Goal: Information Seeking & Learning: Learn about a topic

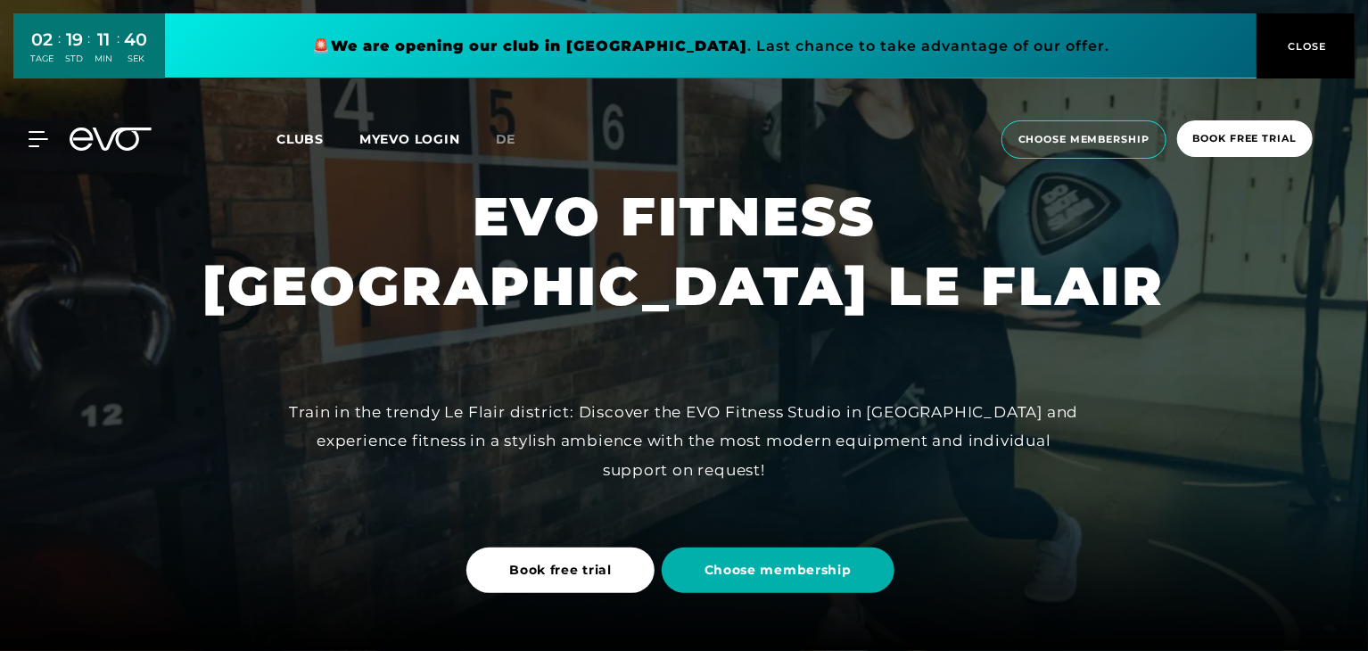
click at [781, 568] on span "Choose membership" at bounding box center [778, 570] width 147 height 19
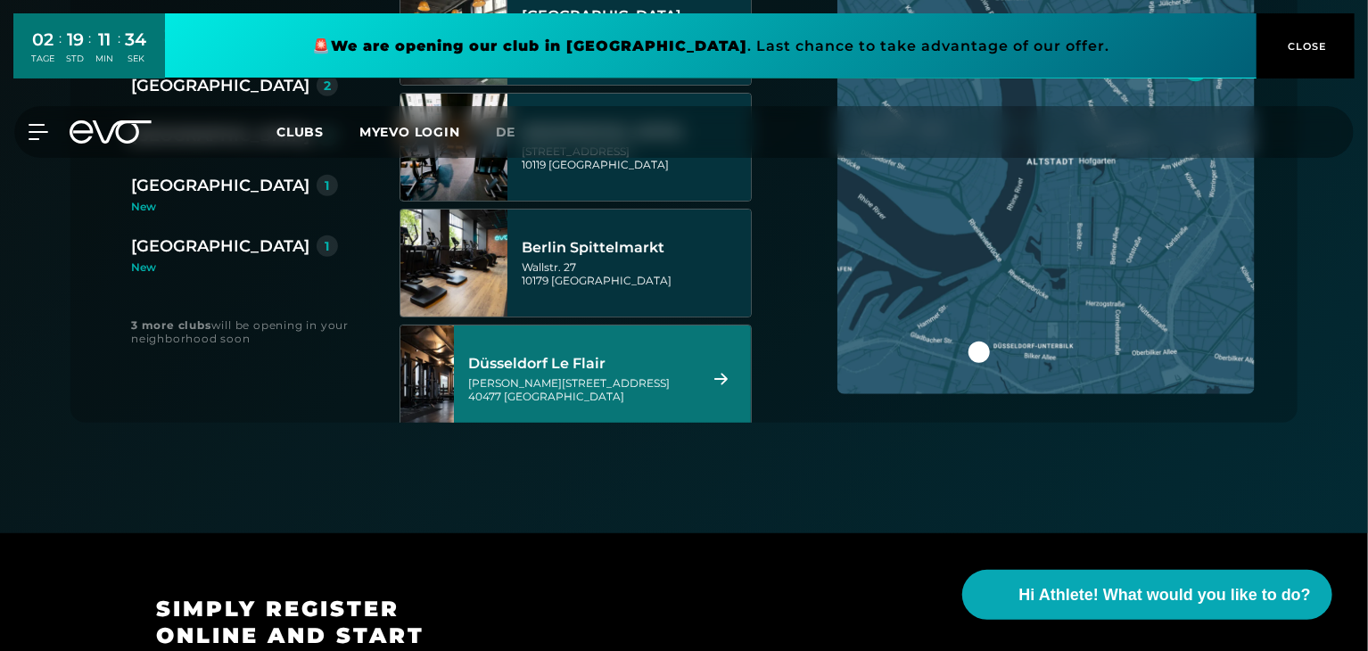
scroll to position [535, 0]
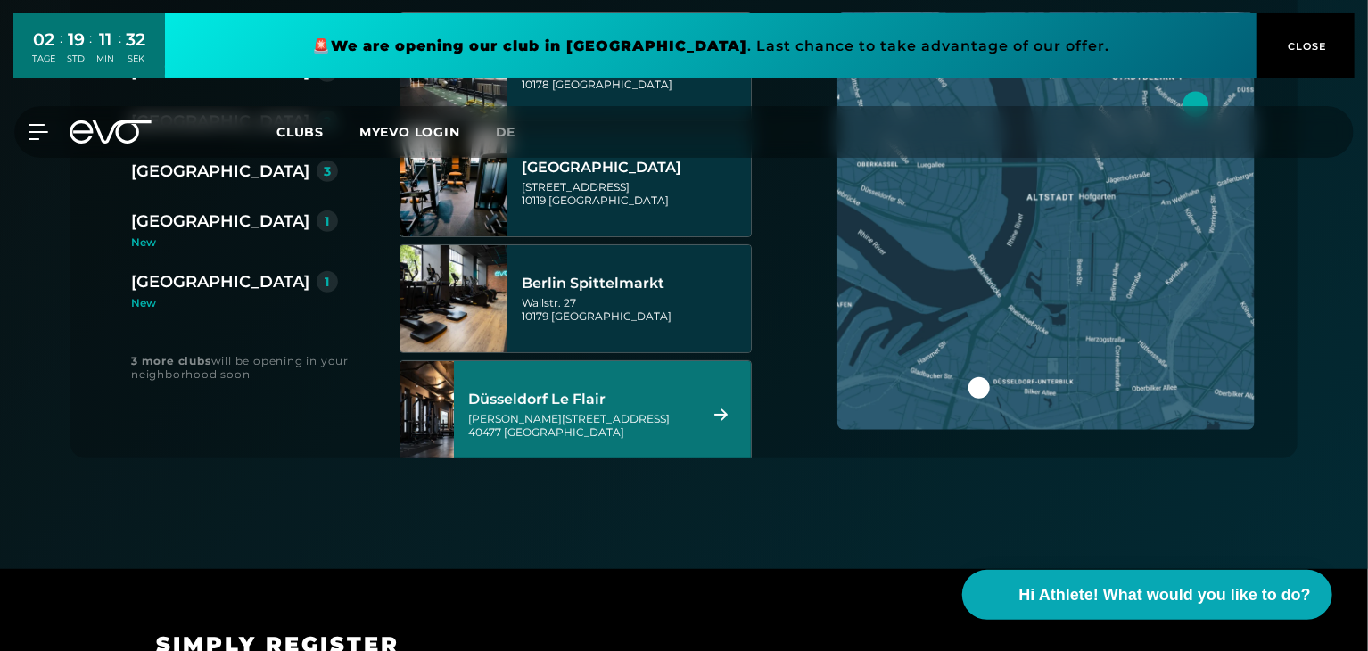
click at [730, 409] on icon at bounding box center [721, 415] width 31 height 12
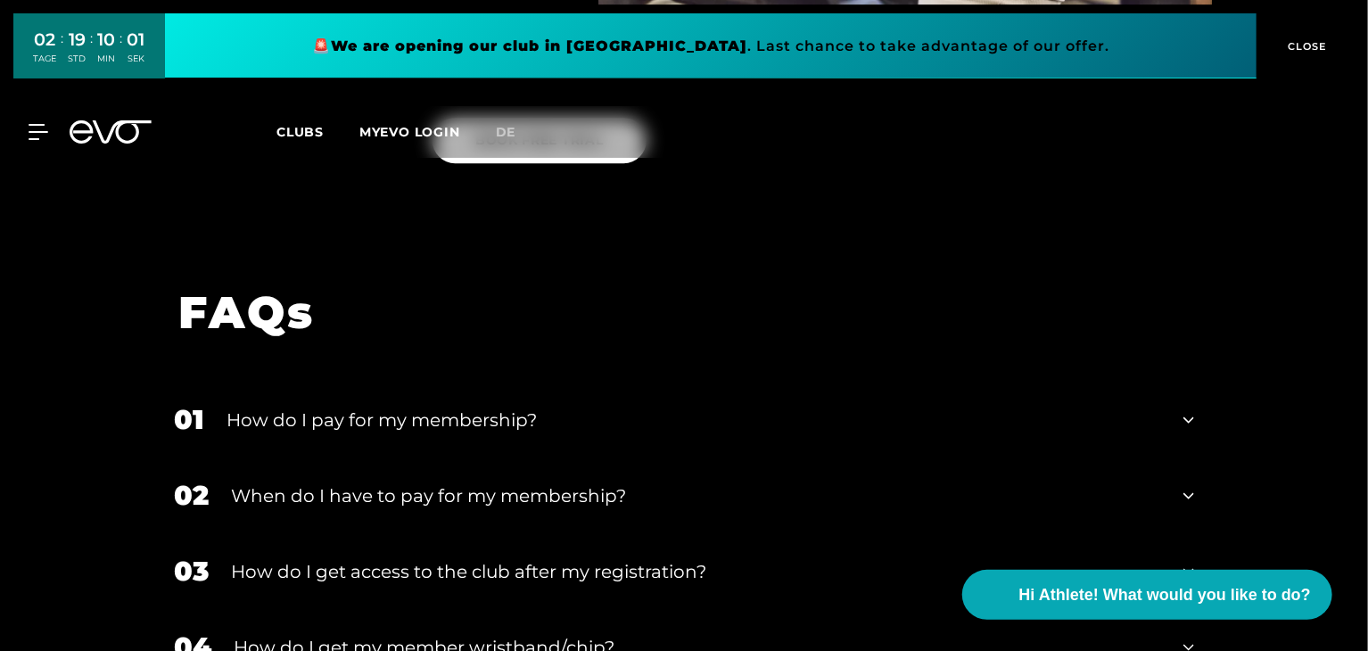
scroll to position [2714, 0]
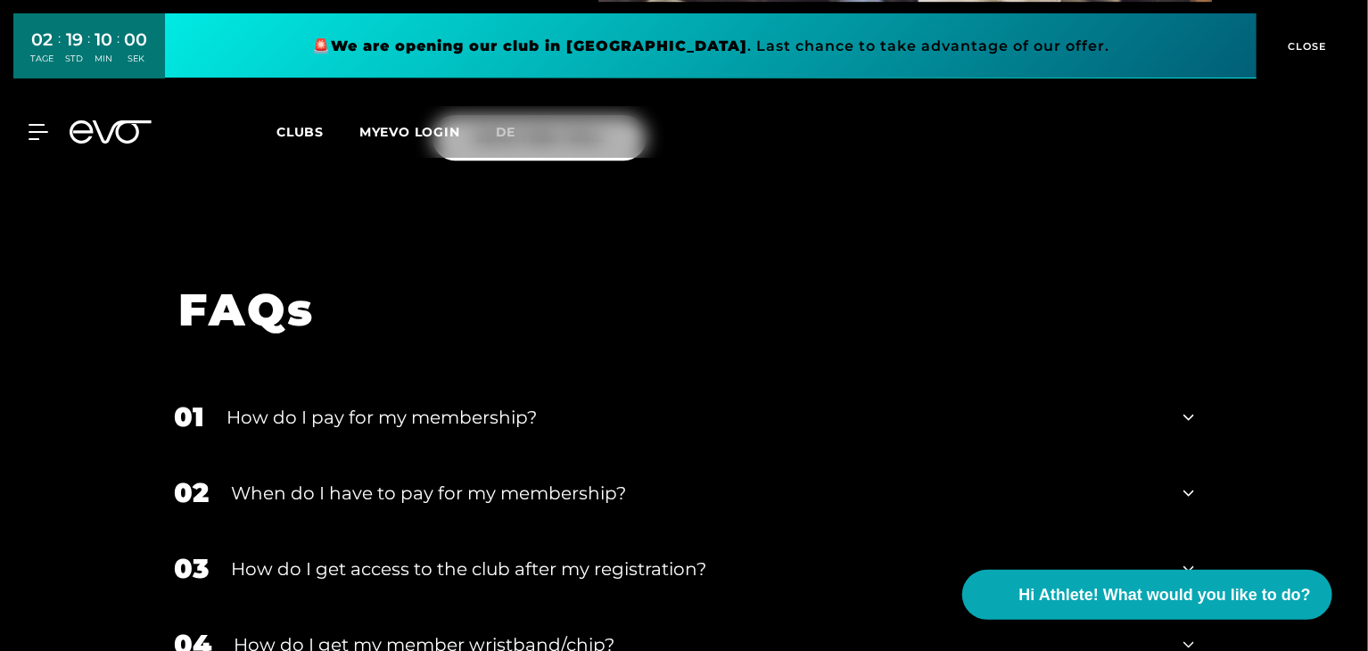
click at [276, 404] on div "How do I pay for my membership?" at bounding box center [694, 417] width 935 height 27
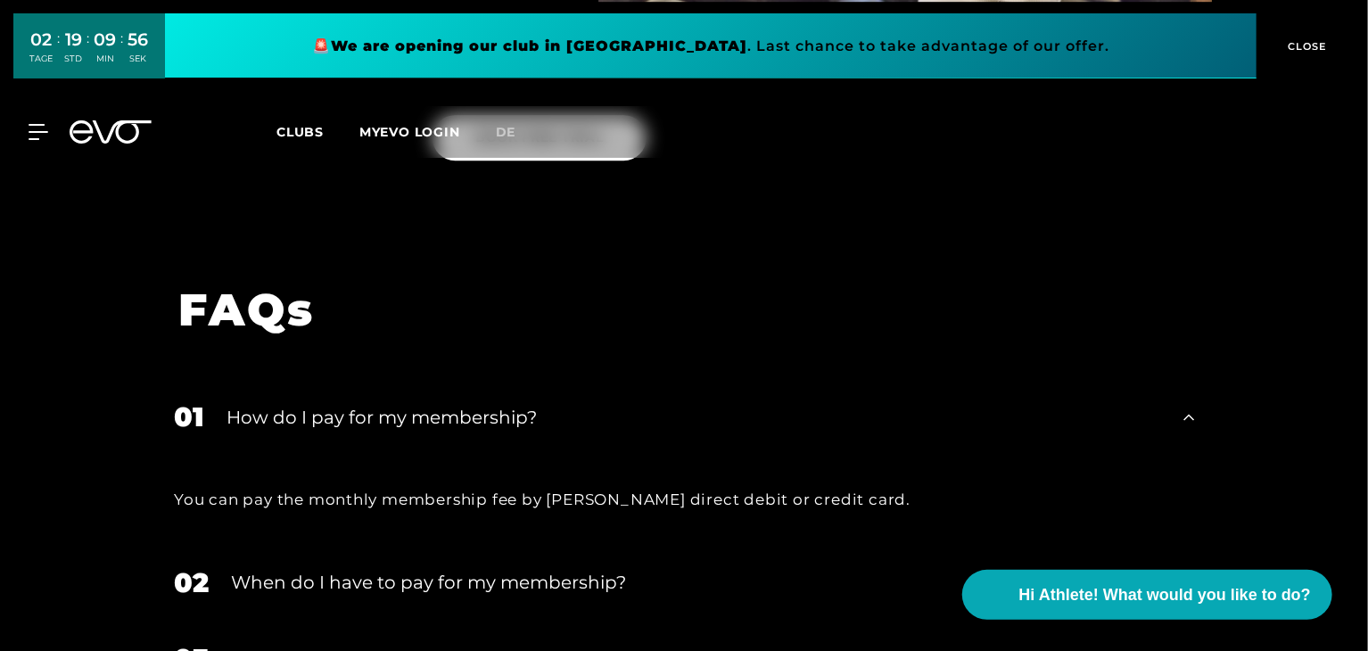
click at [511, 404] on div "How do I pay for my membership?" at bounding box center [694, 417] width 935 height 27
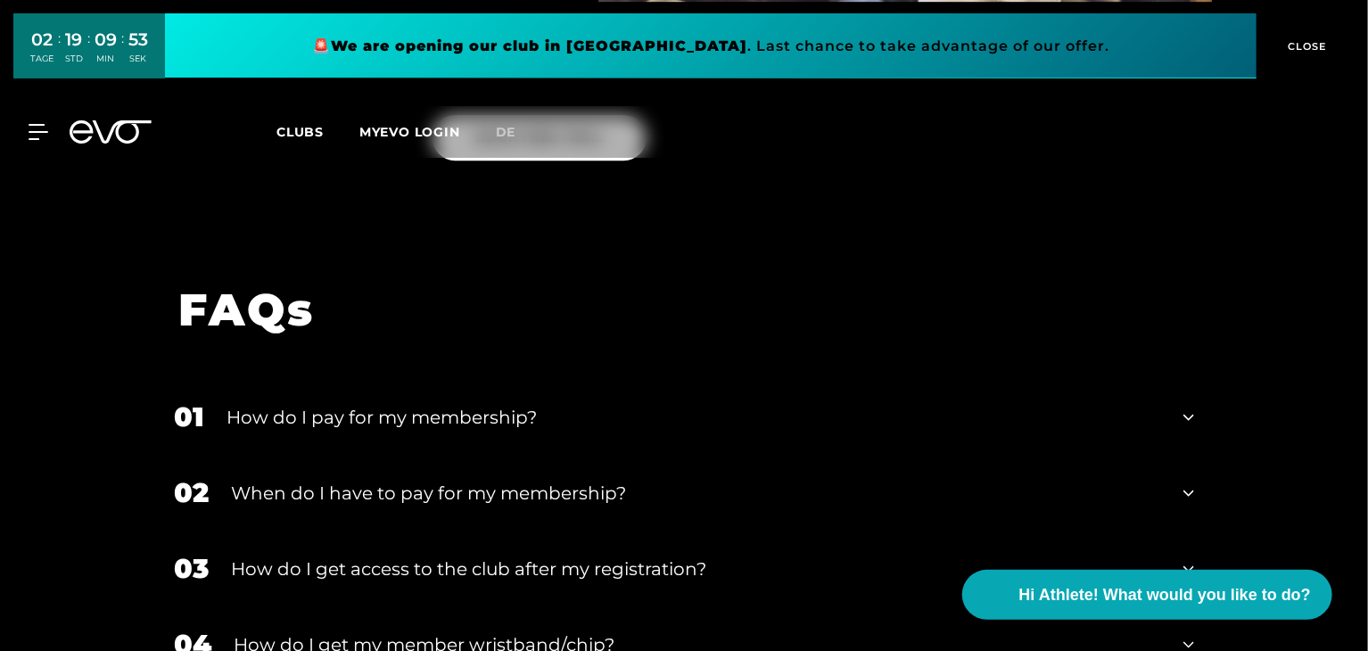
click at [461, 480] on div "When do I have to pay for my membership?" at bounding box center [696, 493] width 930 height 27
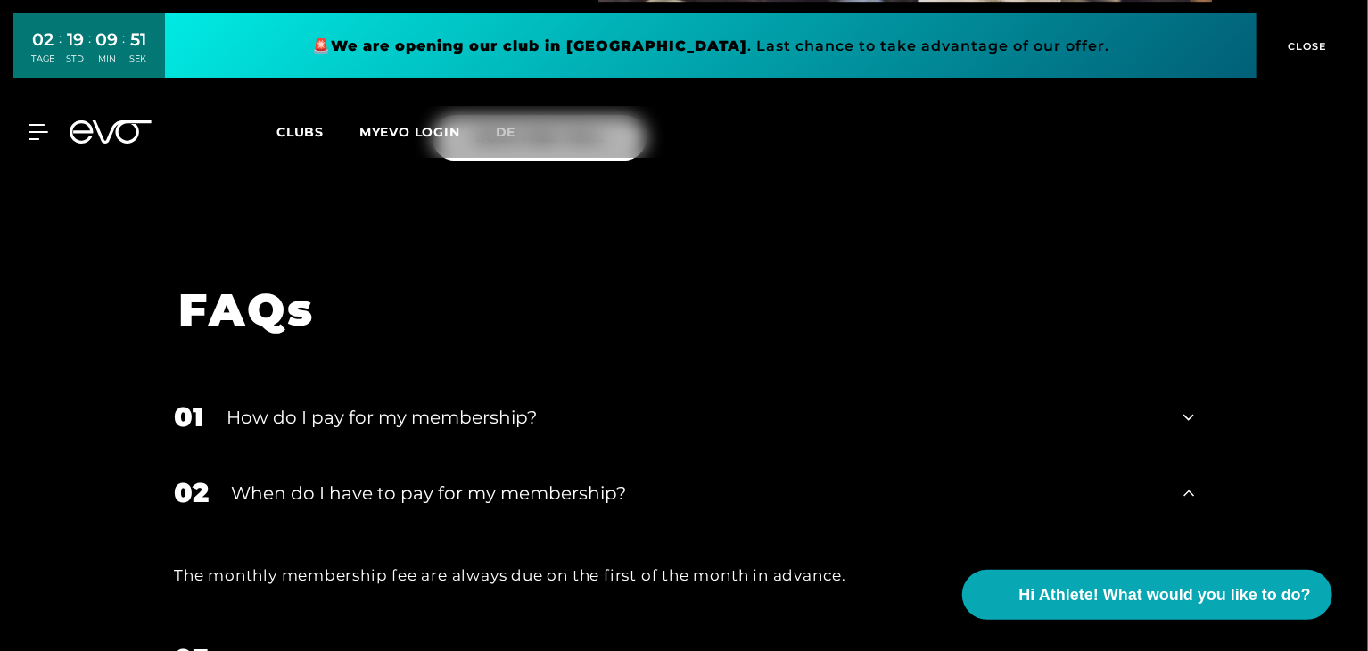
click at [461, 480] on div "When do I have to pay for my membership?" at bounding box center [696, 493] width 930 height 27
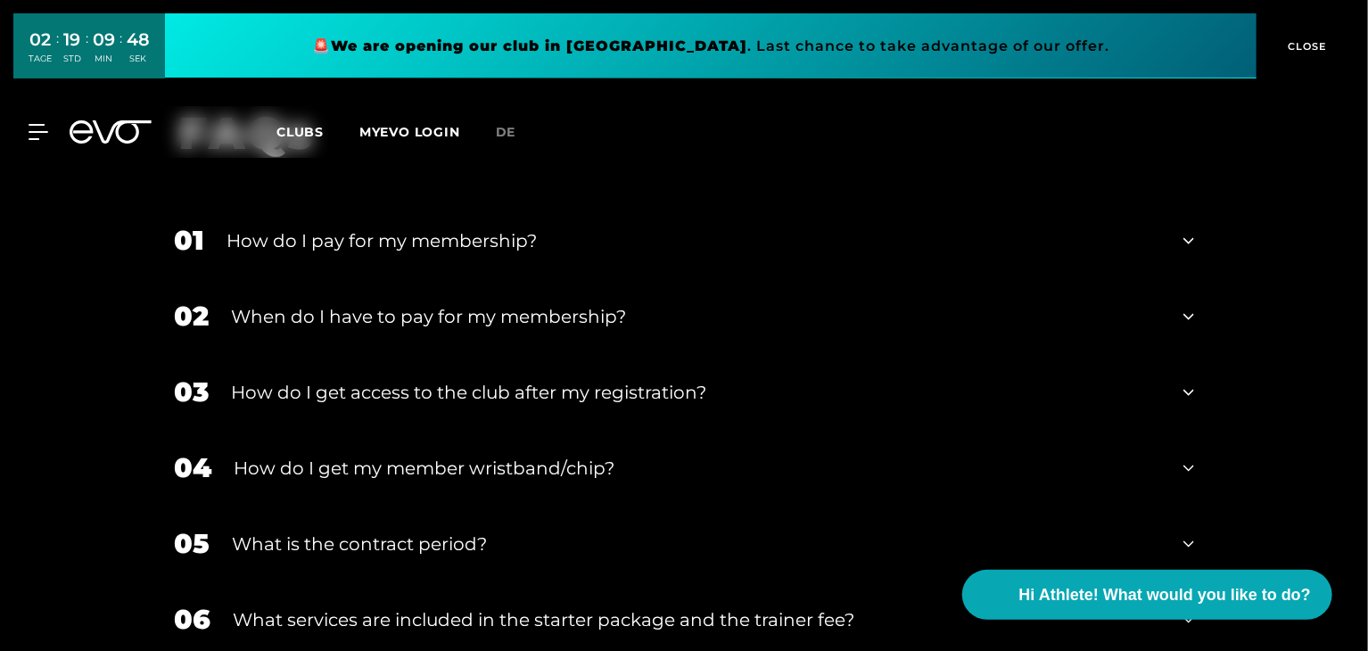
scroll to position [2892, 0]
click at [330, 453] on div "How do I get my member wristband/chip?" at bounding box center [698, 466] width 928 height 27
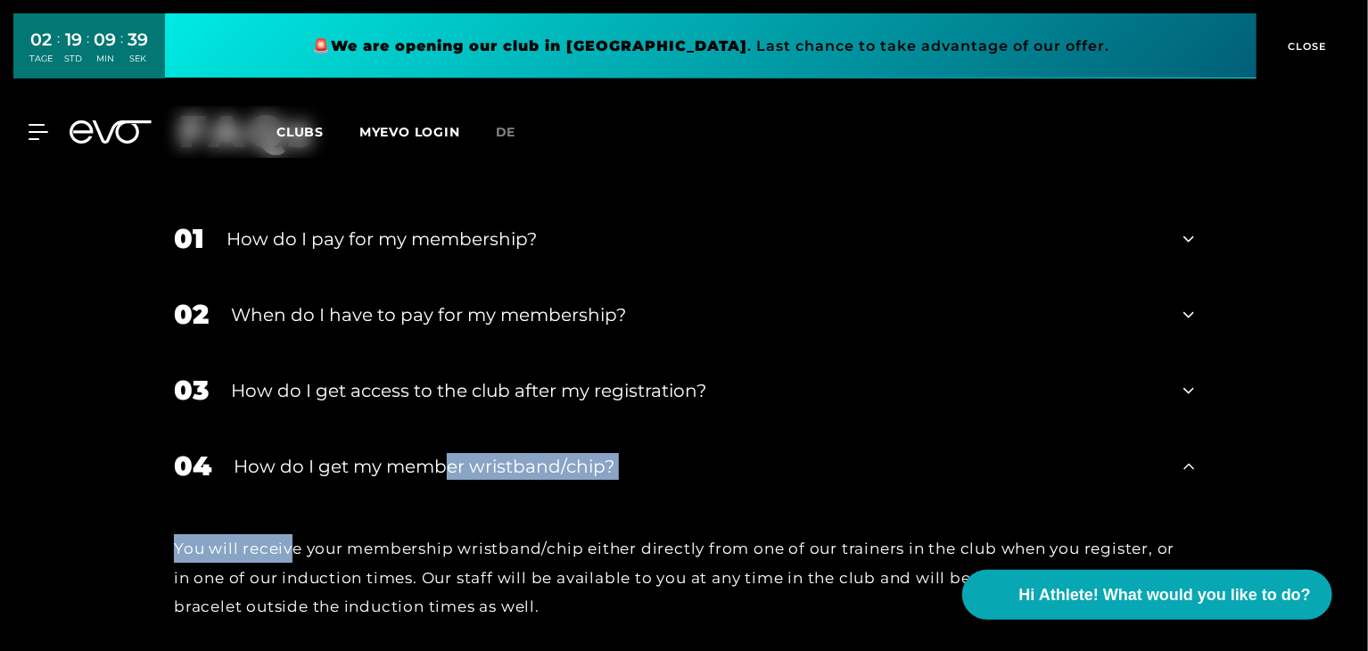
drag, startPoint x: 294, startPoint y: 459, endPoint x: 446, endPoint y: 395, distance: 165.5
click at [446, 428] on div "04 How do I get my member wristband/chip? You will receive your membership wris…" at bounding box center [684, 539] width 1056 height 223
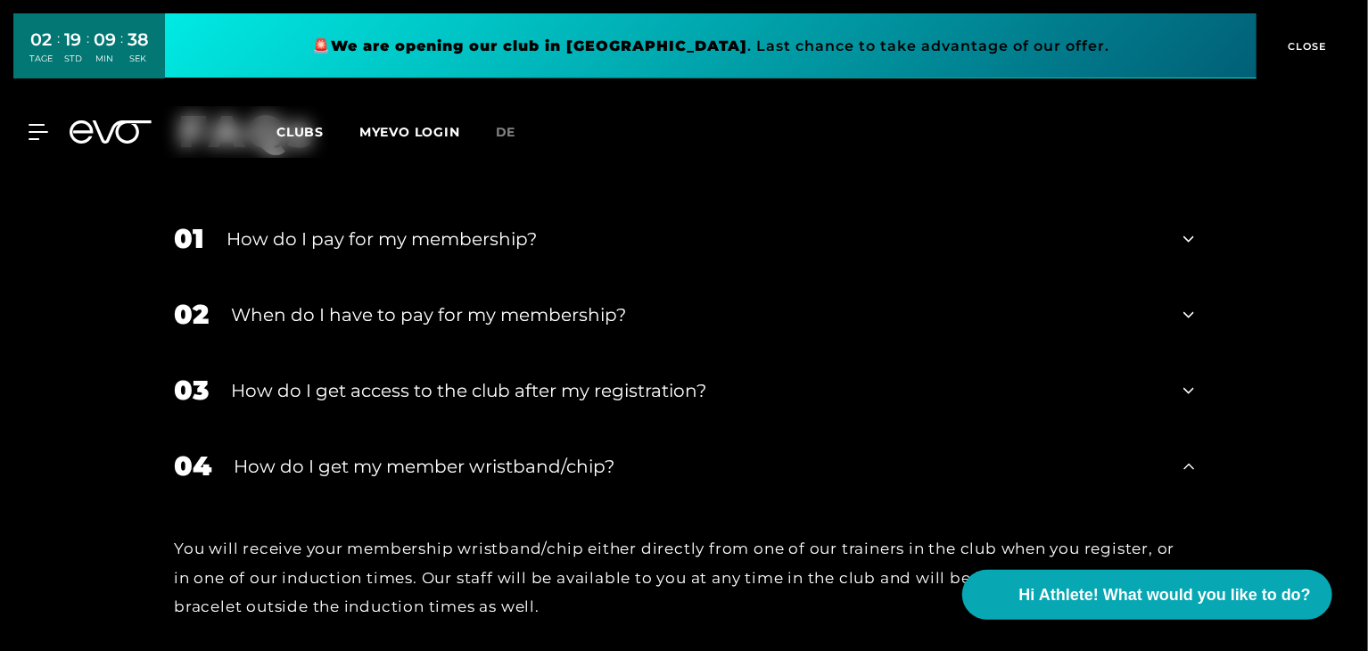
click at [427, 377] on div "How do I get access to the club after my registration?" at bounding box center [696, 390] width 930 height 27
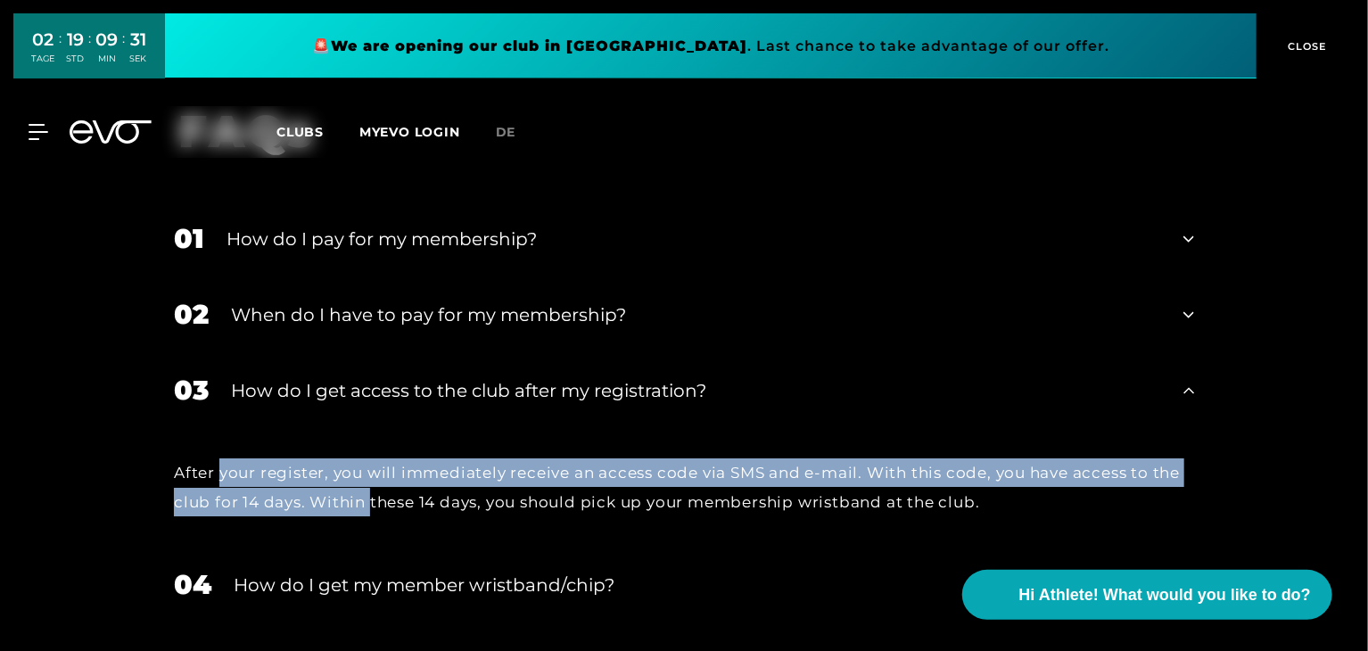
drag, startPoint x: 219, startPoint y: 379, endPoint x: 368, endPoint y: 410, distance: 152.2
click at [368, 459] on div "After your register, you will immediately receive an access code via SMS and e-…" at bounding box center [684, 488] width 1021 height 58
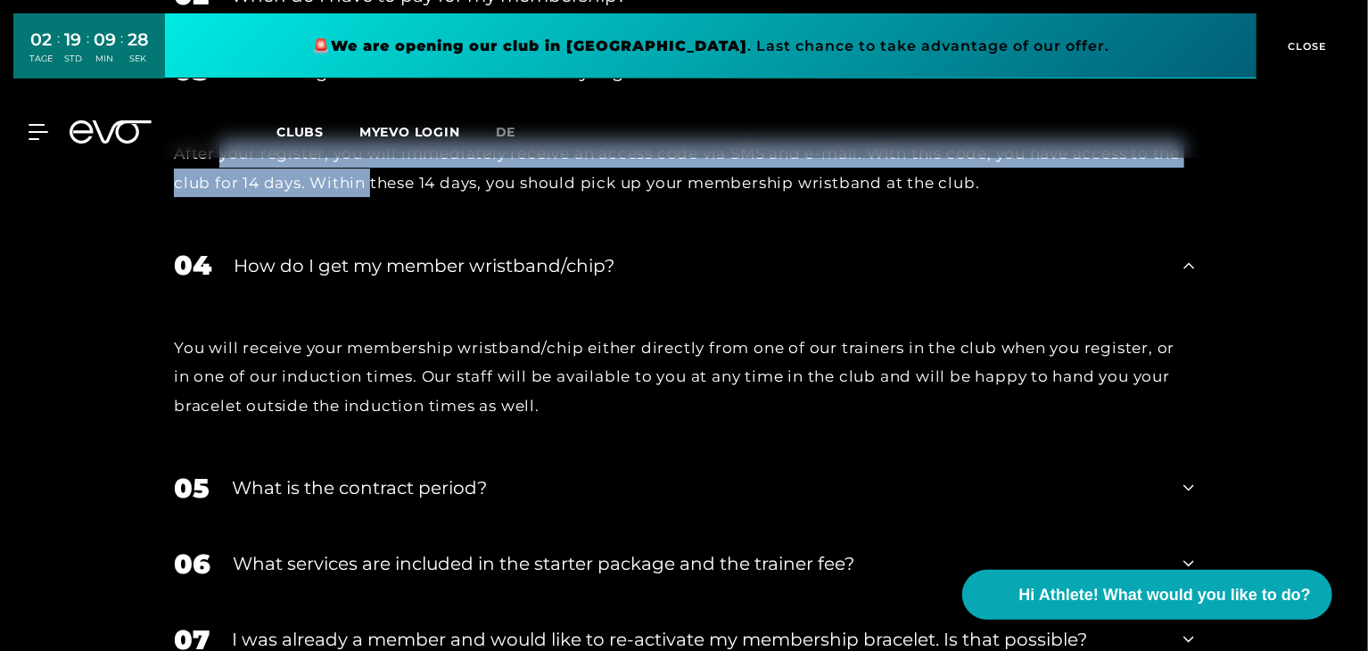
scroll to position [3213, 0]
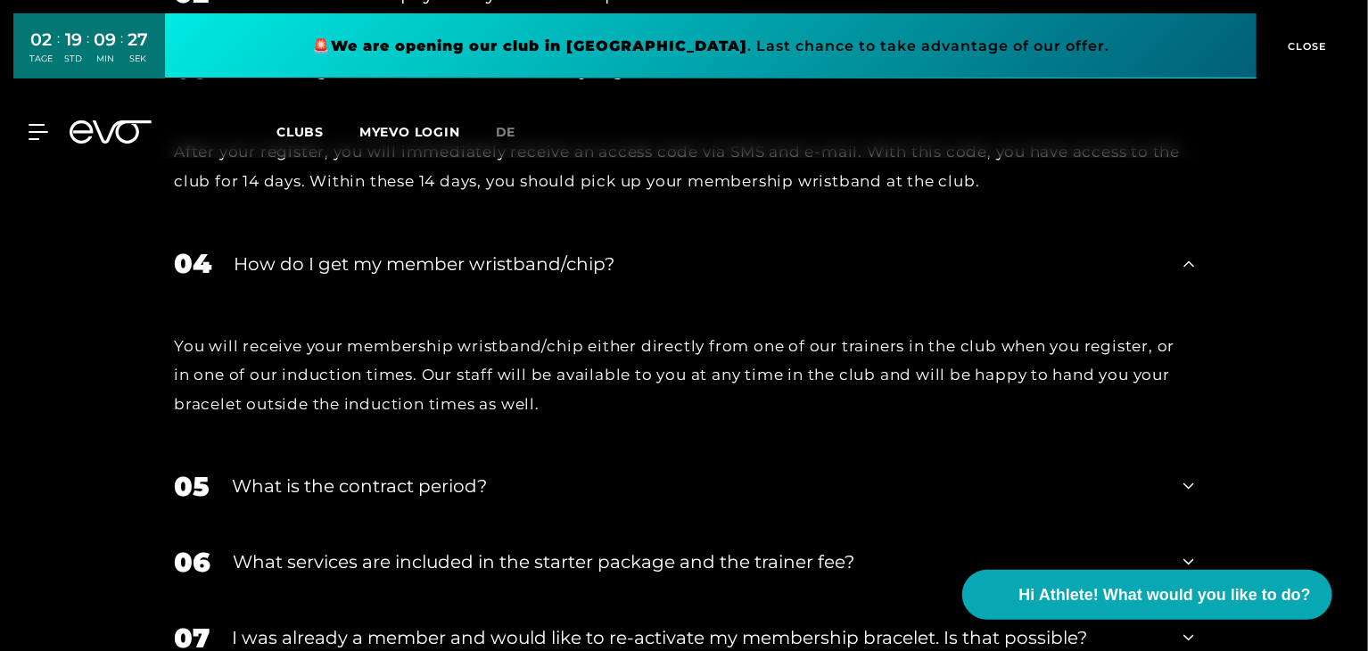
click at [368, 449] on div "05 What is the contract period?" at bounding box center [684, 487] width 1056 height 76
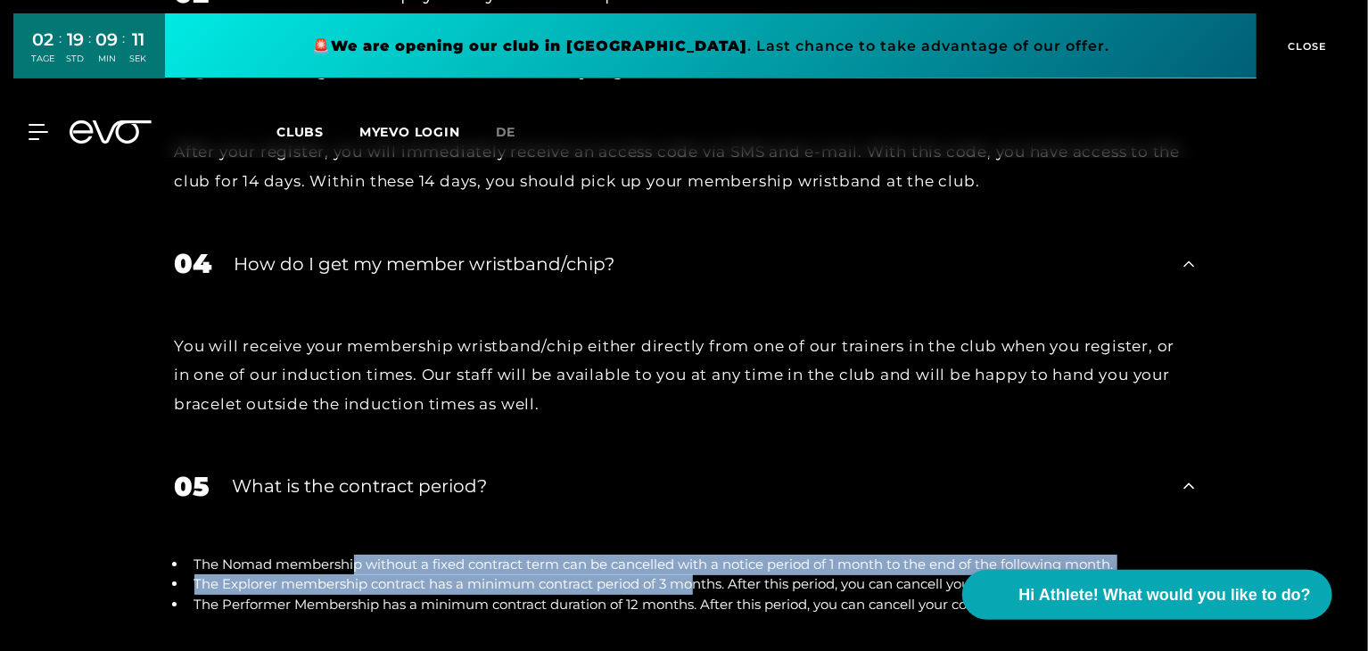
drag, startPoint x: 356, startPoint y: 469, endPoint x: 705, endPoint y: 495, distance: 349.8
click at [705, 555] on ul "The Nomad membership without a fixed contract term can be cancelled with a noti…" at bounding box center [684, 585] width 1021 height 61
click at [705, 575] on li "The Explorer membership contract has a minimum contract period of 3 months. Aft…" at bounding box center [690, 585] width 1007 height 21
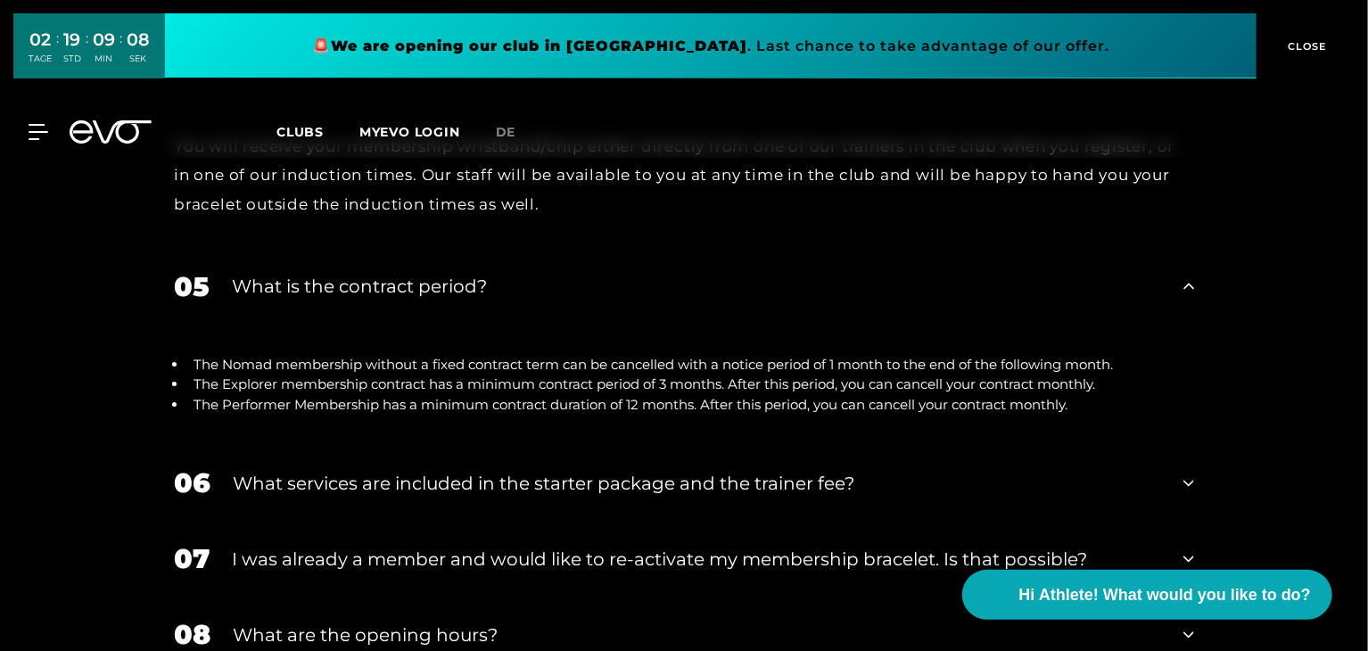
scroll to position [3427, 0]
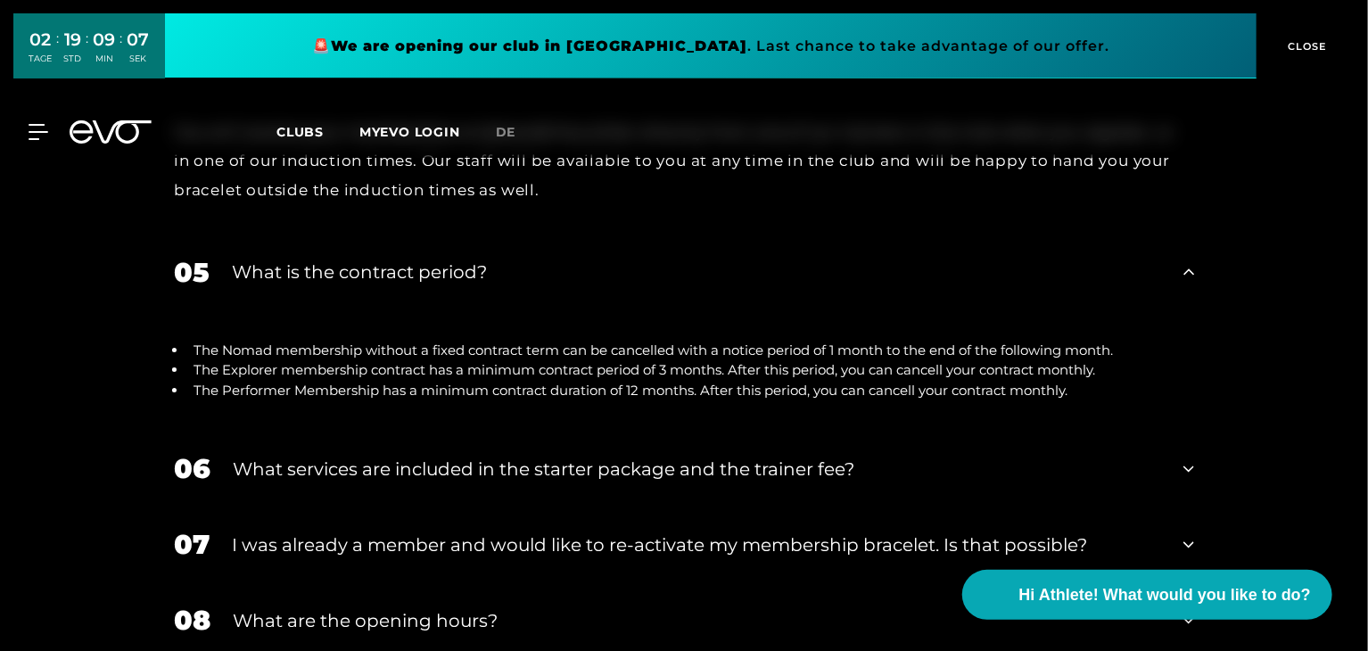
click at [679, 456] on div "What services are included in the starter package and the trainer fee?" at bounding box center [697, 469] width 929 height 27
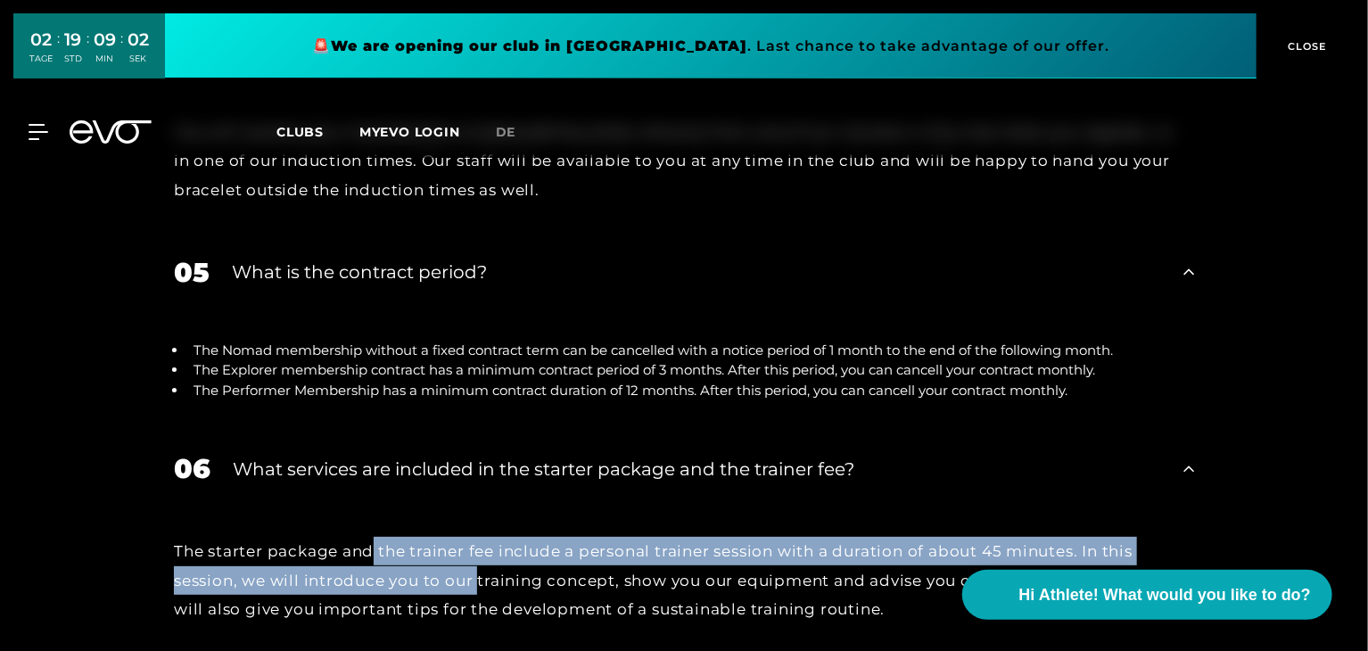
drag, startPoint x: 375, startPoint y: 457, endPoint x: 481, endPoint y: 504, distance: 116.2
click at [481, 537] on div "The starter package and the trainer fee include a personal trainer session with…" at bounding box center [684, 580] width 1021 height 87
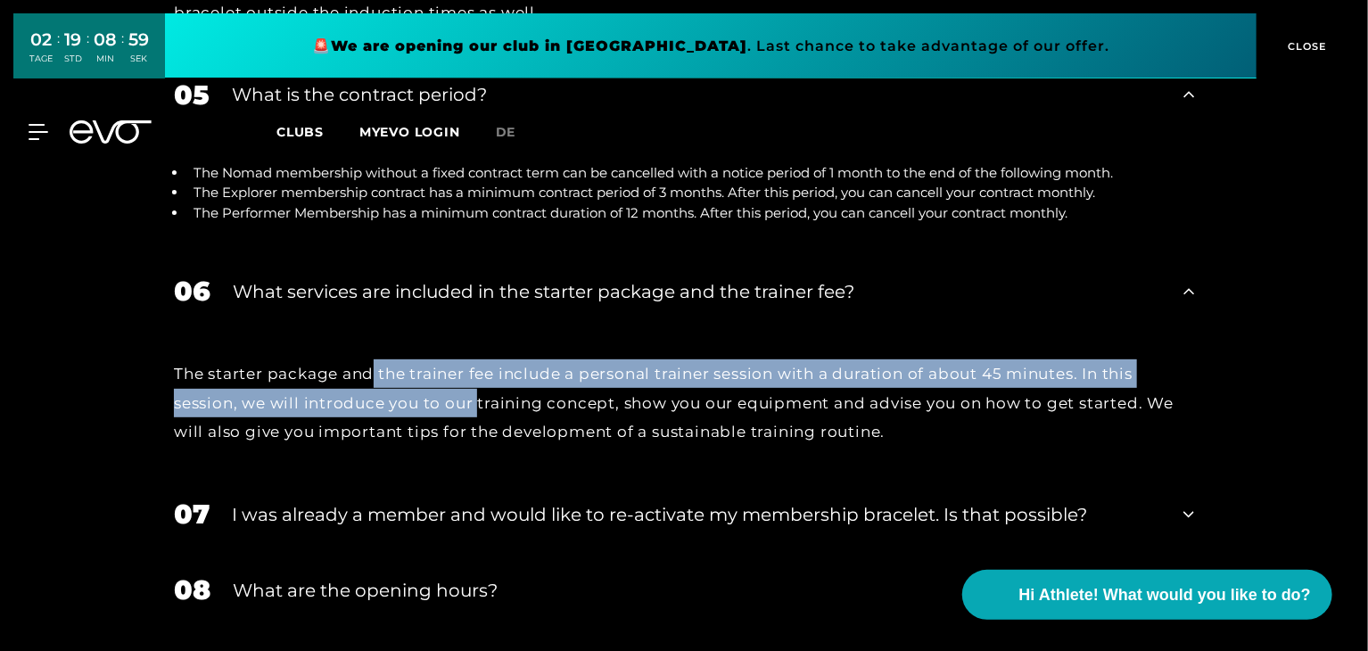
scroll to position [3606, 0]
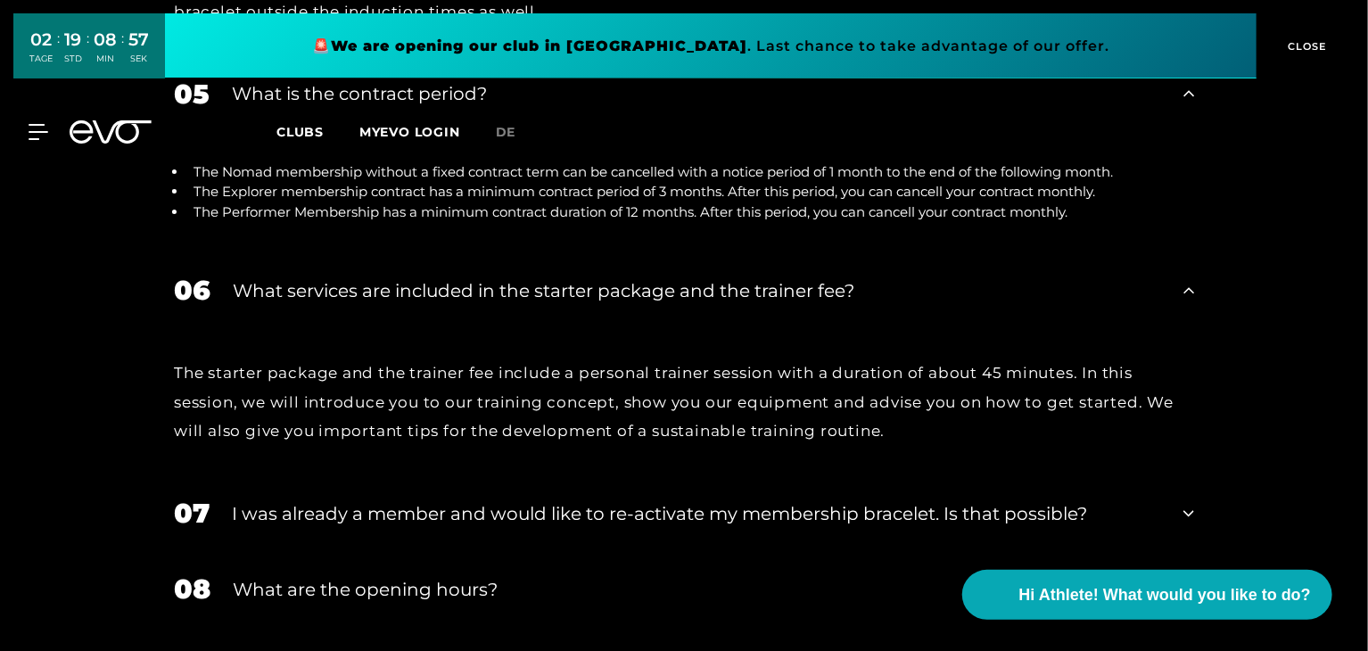
click at [587, 500] on div "I was already a member and would like to re-activate my membership bracelet. Is…" at bounding box center [697, 513] width 930 height 27
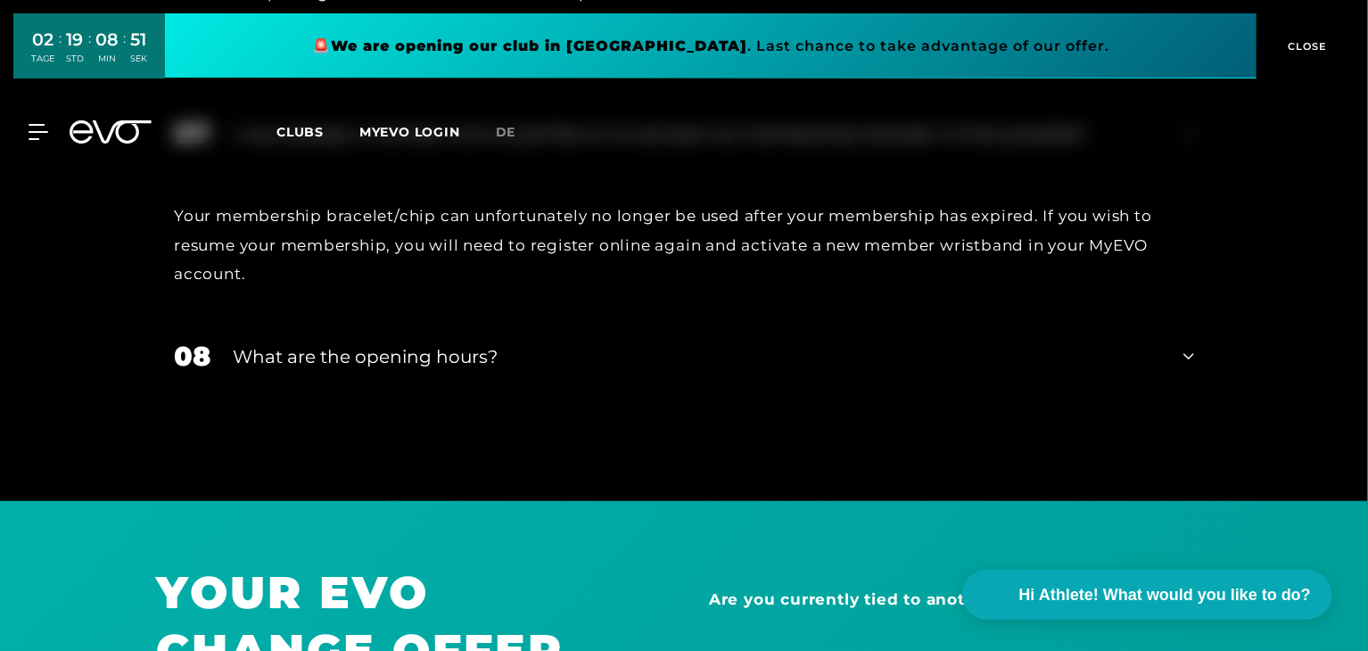
scroll to position [4034, 0]
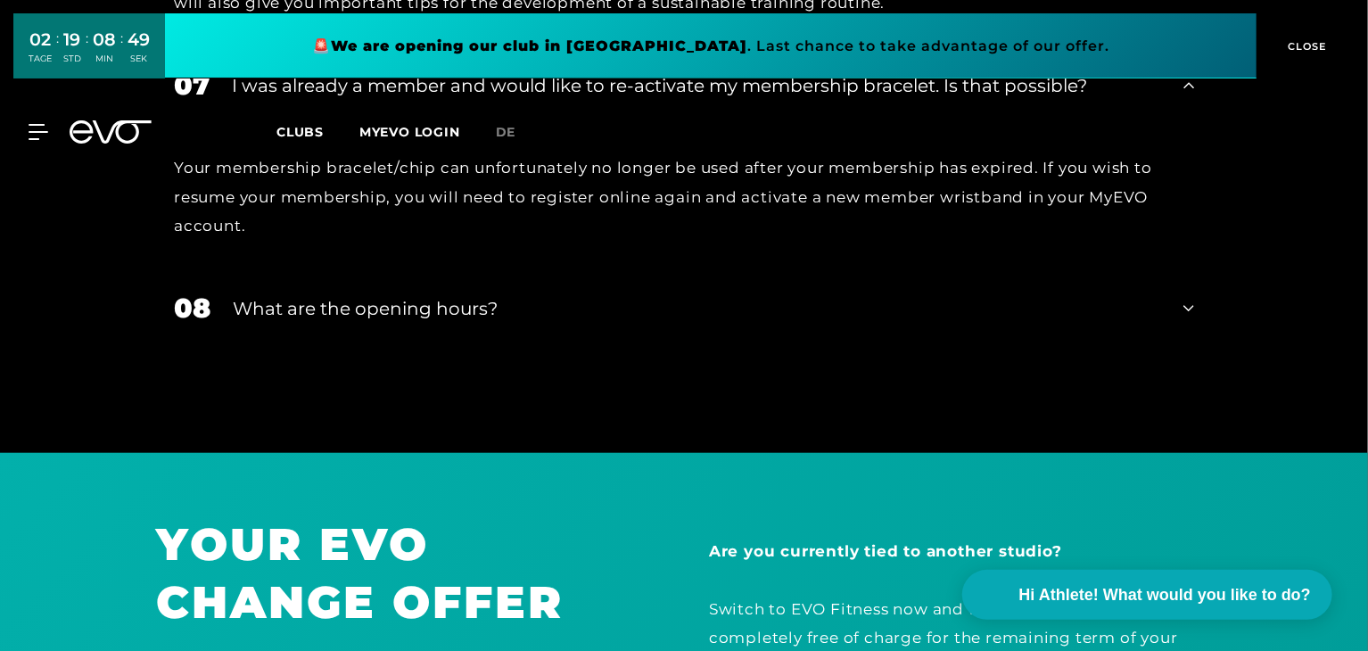
click at [459, 295] on div "What are the opening hours?" at bounding box center [697, 308] width 929 height 27
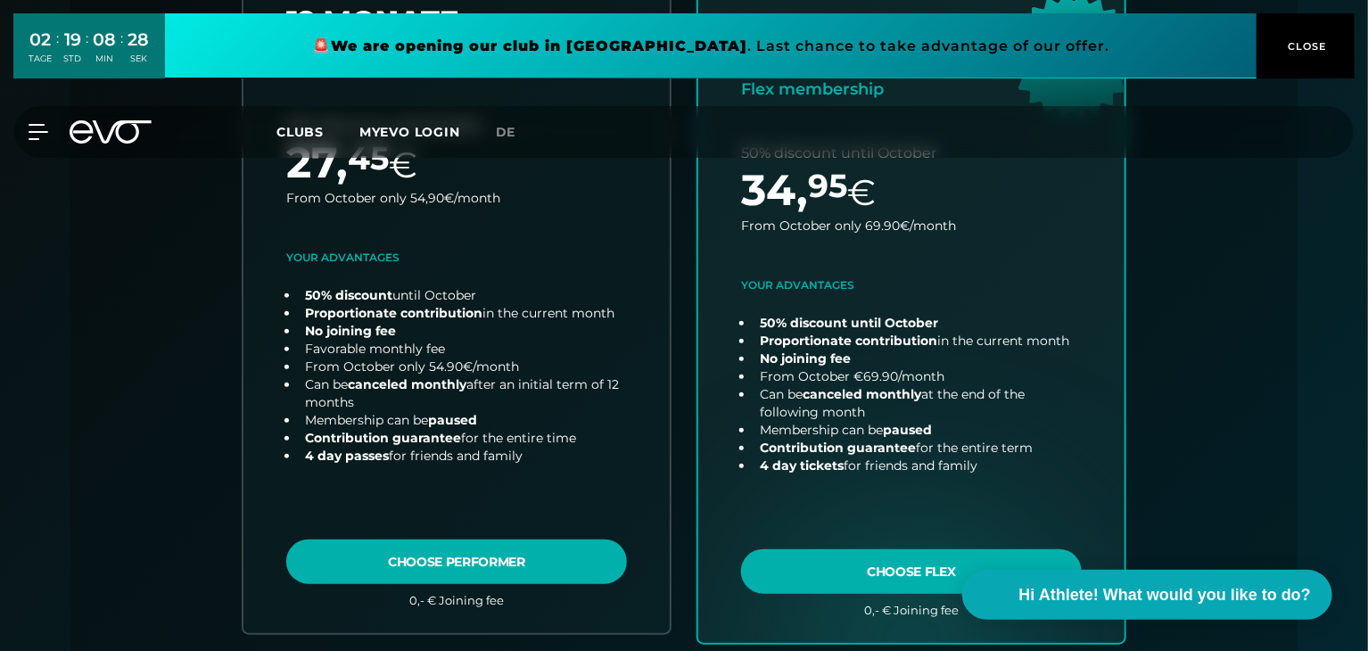
scroll to position [766, 0]
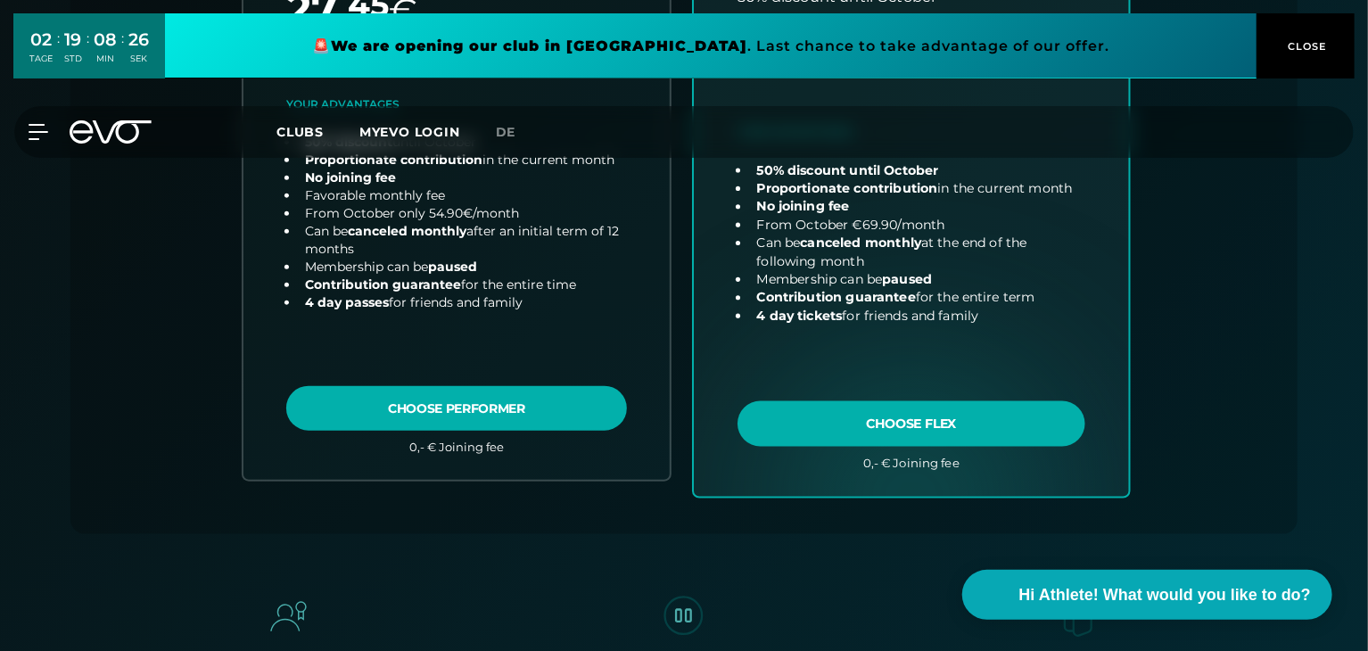
click at [900, 418] on link "choose plan" at bounding box center [911, 136] width 435 height 720
